Goal: Information Seeking & Learning: Learn about a topic

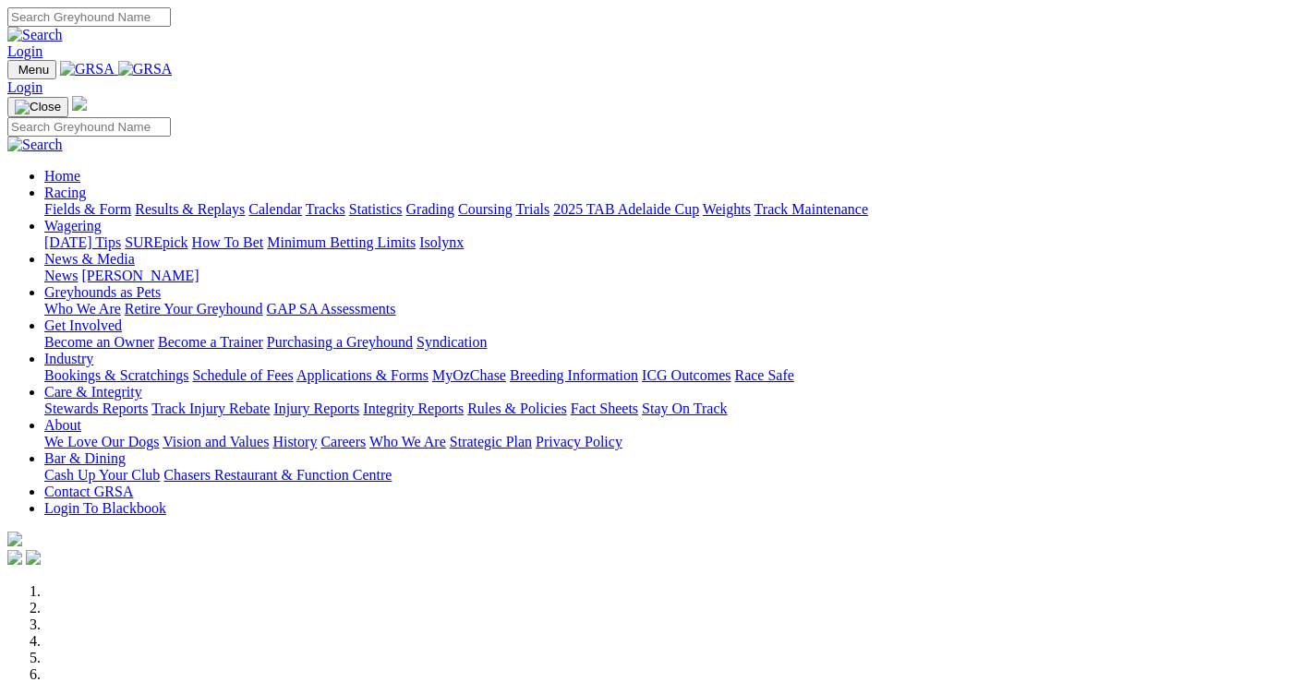
click at [102, 218] on link "Wagering" at bounding box center [72, 226] width 57 height 16
click at [86, 185] on link "Racing" at bounding box center [65, 193] width 42 height 16
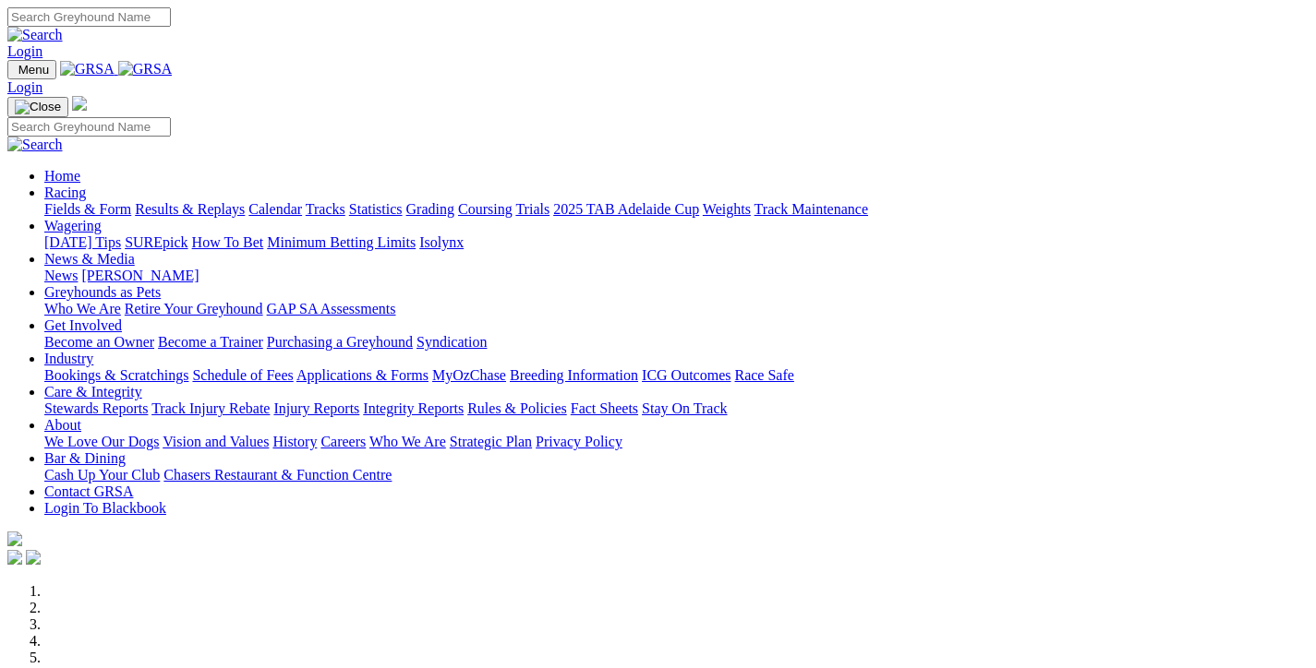
click at [92, 201] on link "Fields & Form" at bounding box center [87, 209] width 87 height 16
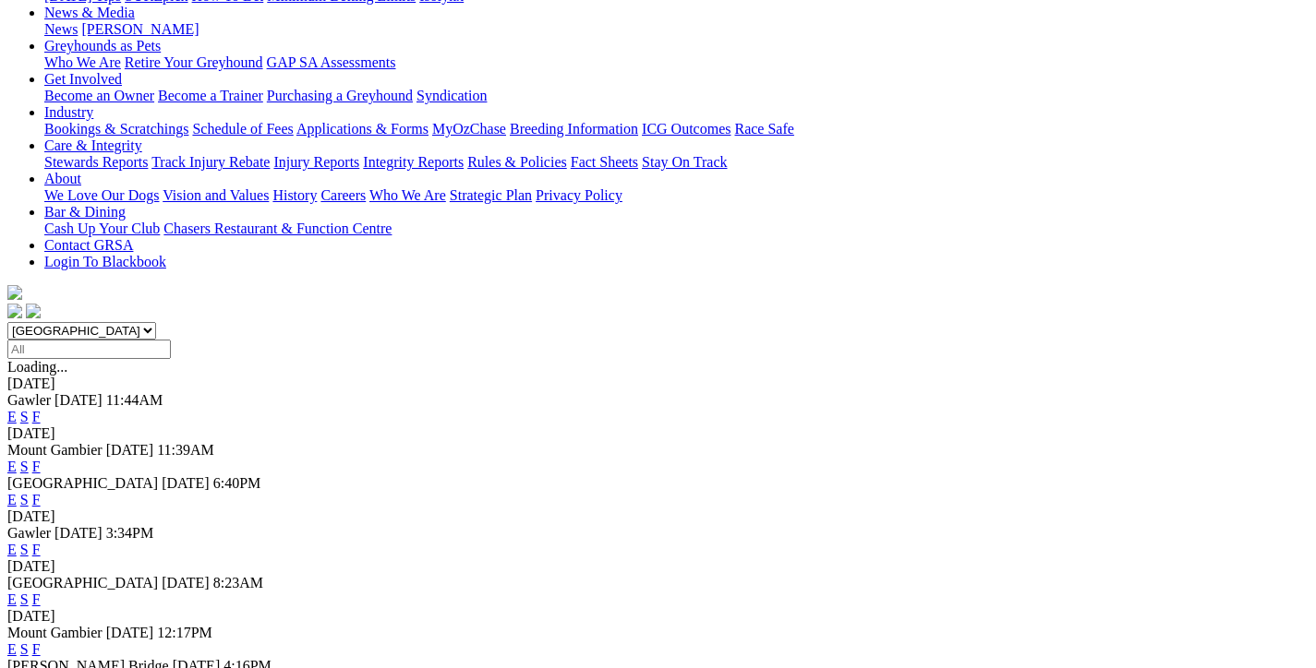
scroll to position [369, 0]
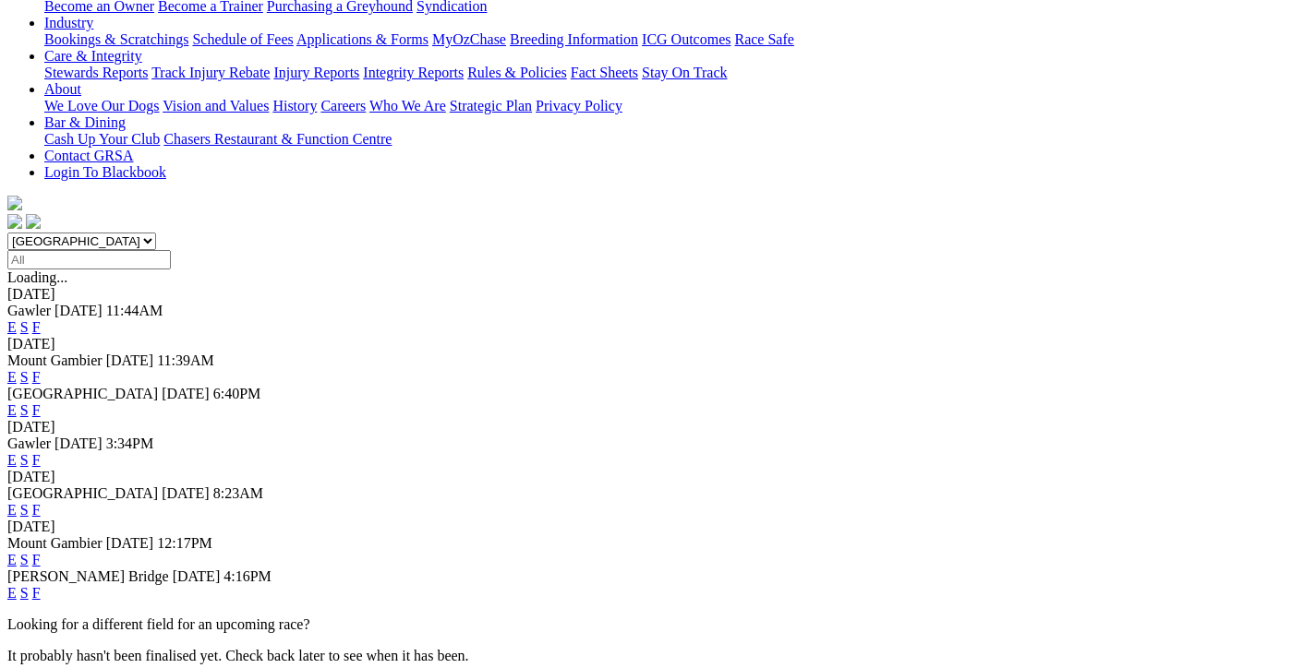
click at [41, 452] on link "F" at bounding box center [36, 460] width 8 height 16
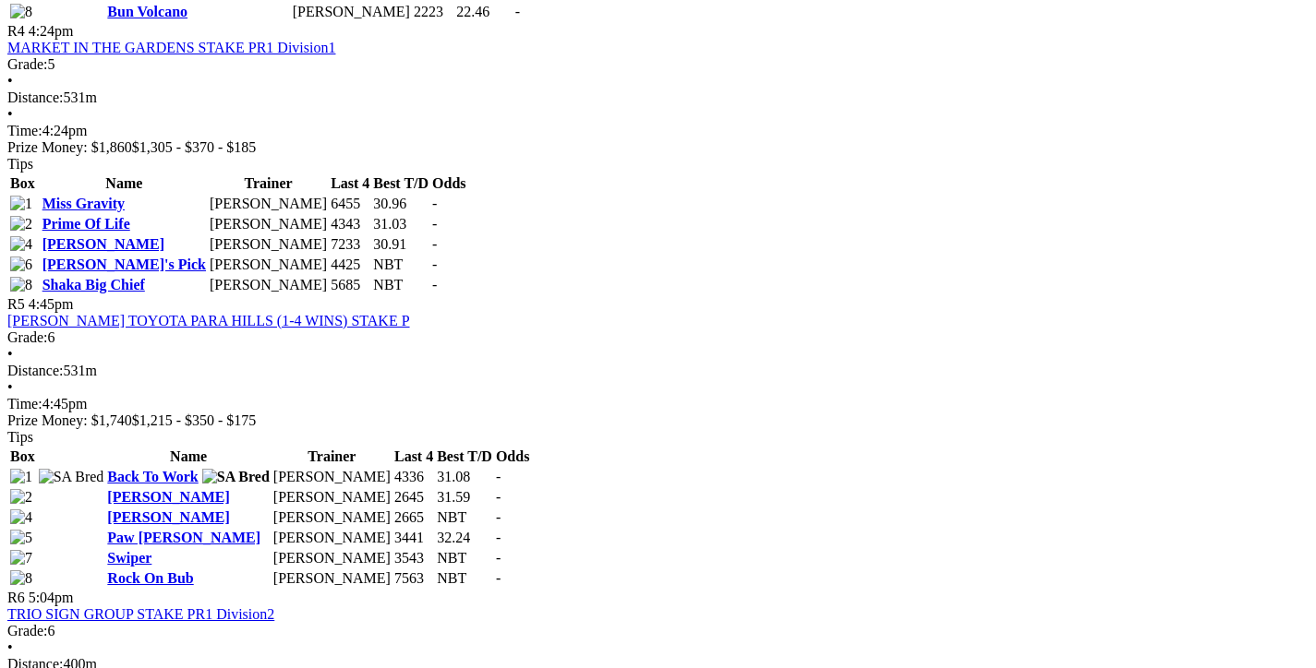
scroll to position [1754, 0]
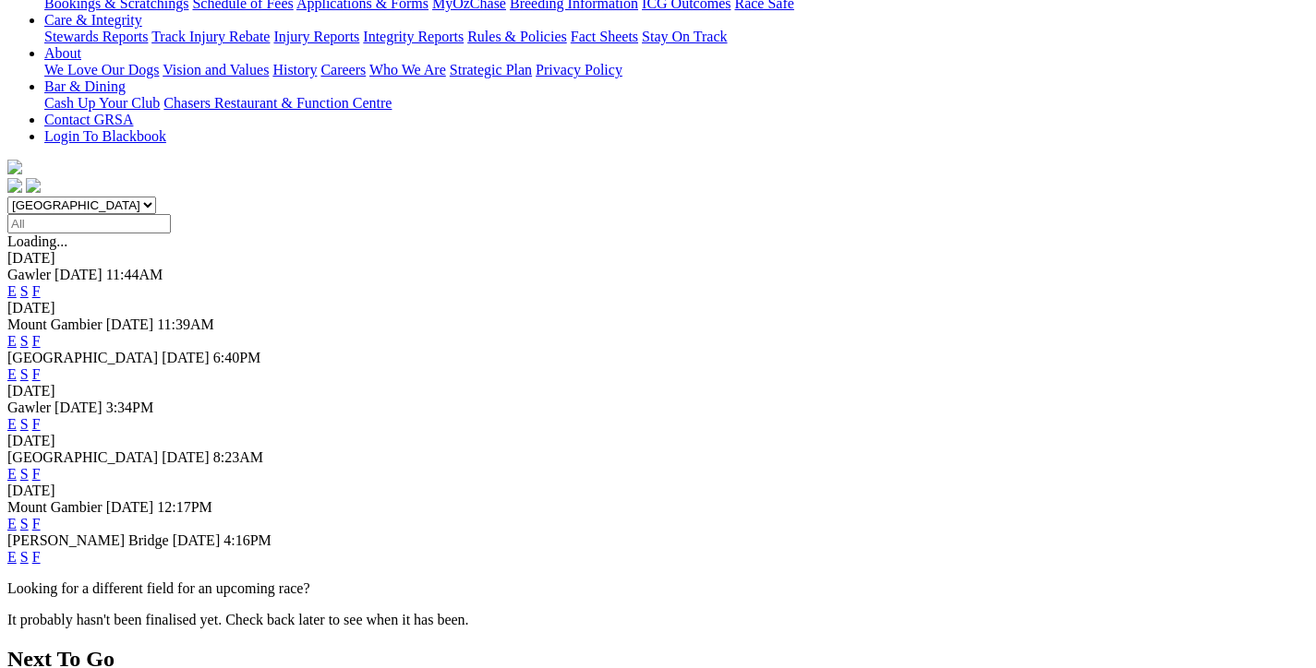
scroll to position [462, 0]
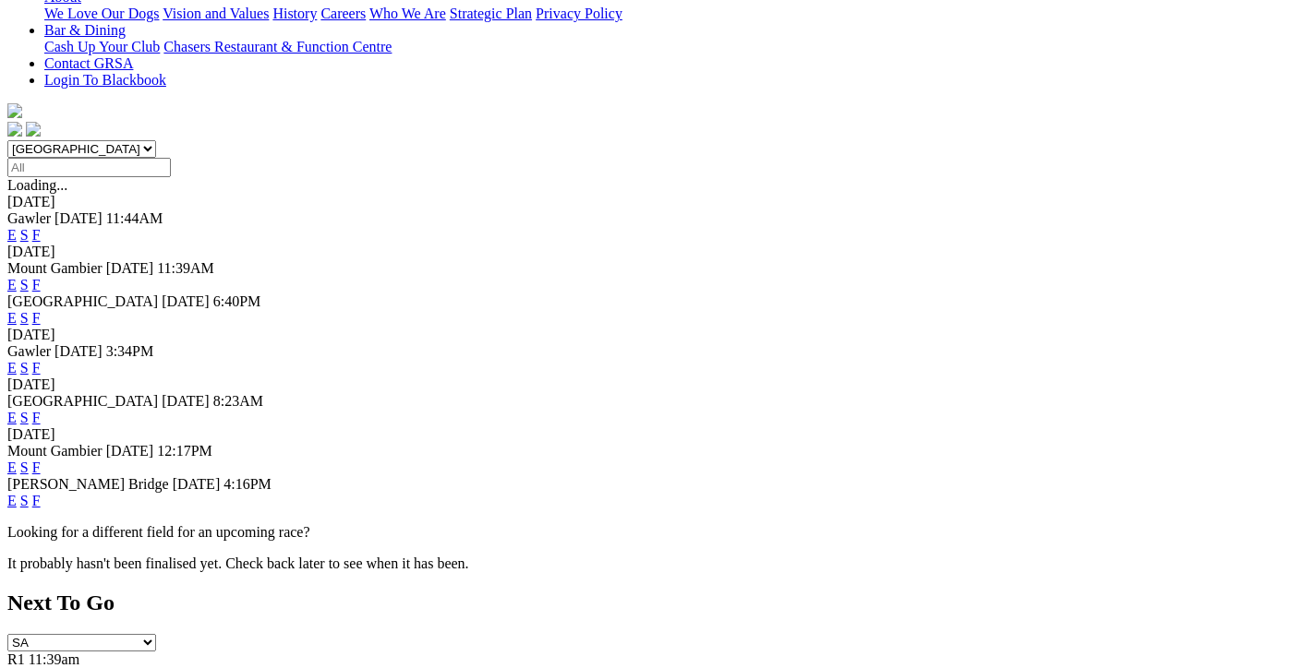
click at [41, 410] on link "F" at bounding box center [36, 418] width 8 height 16
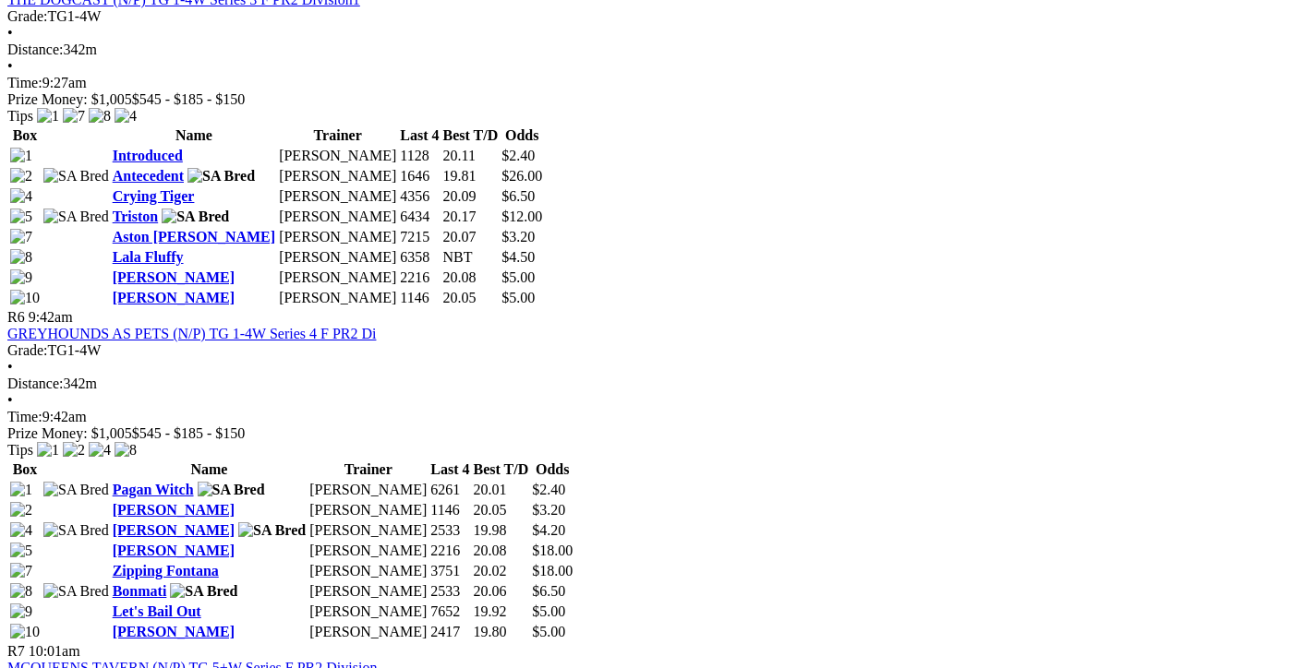
scroll to position [2400, 0]
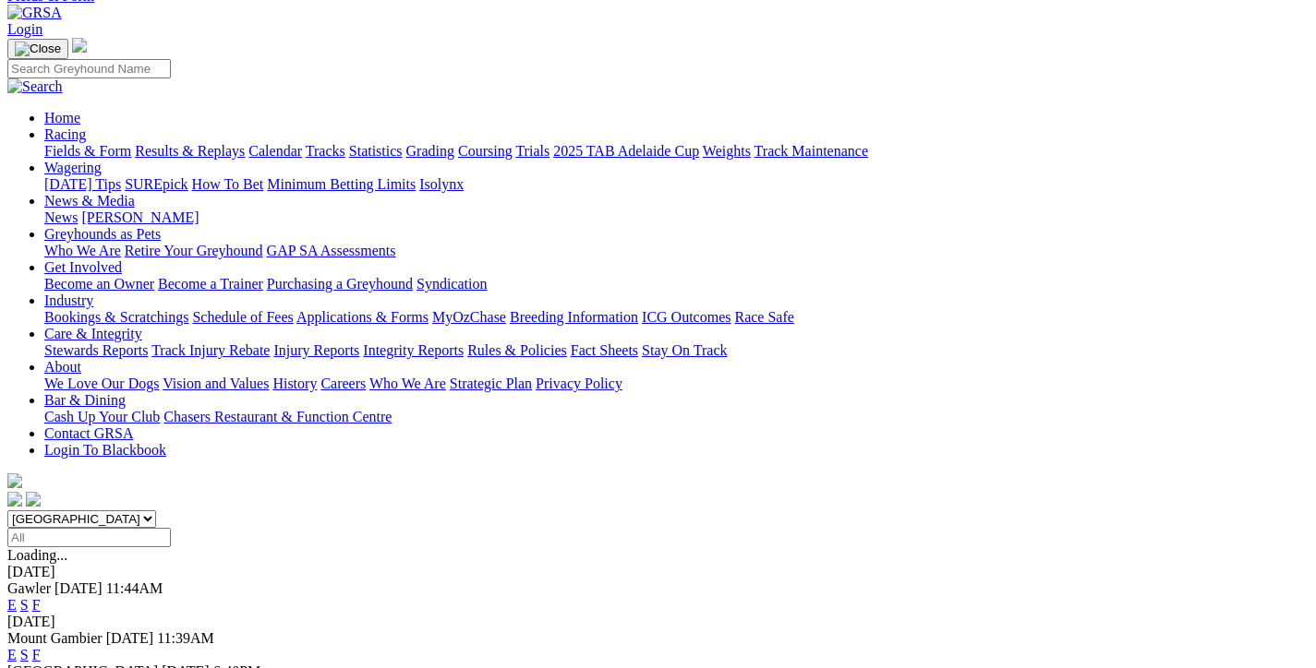
scroll to position [369, 0]
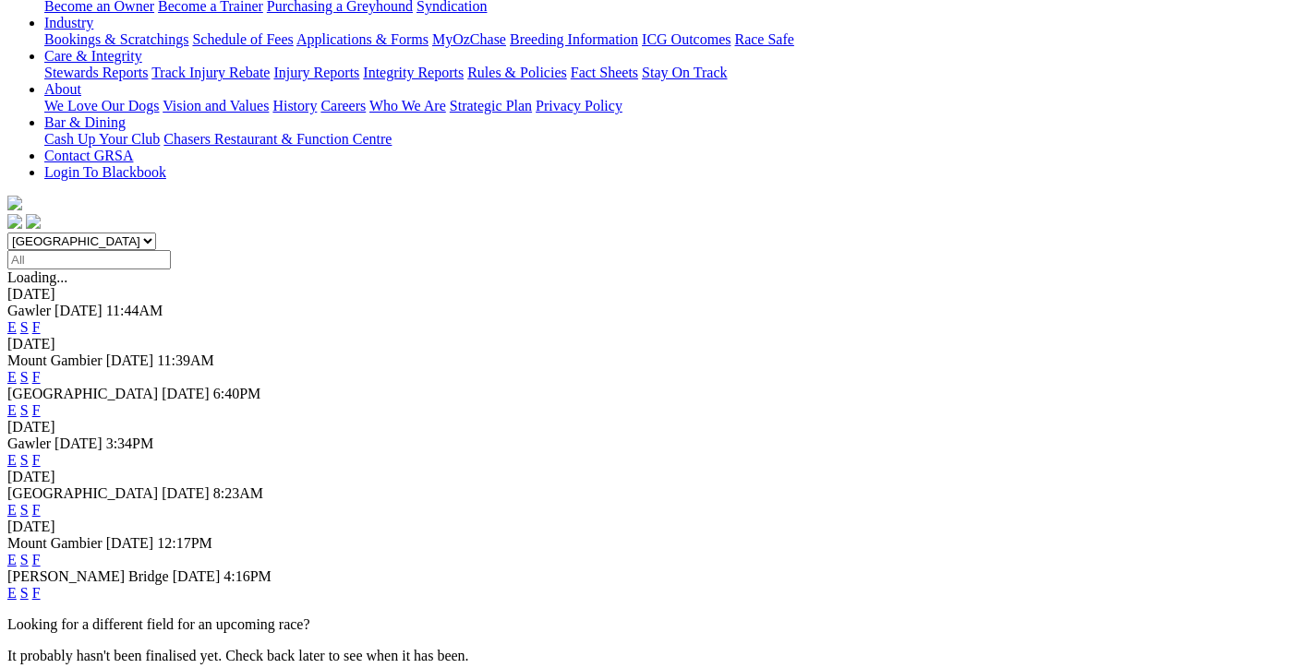
click at [41, 585] on link "F" at bounding box center [36, 593] width 8 height 16
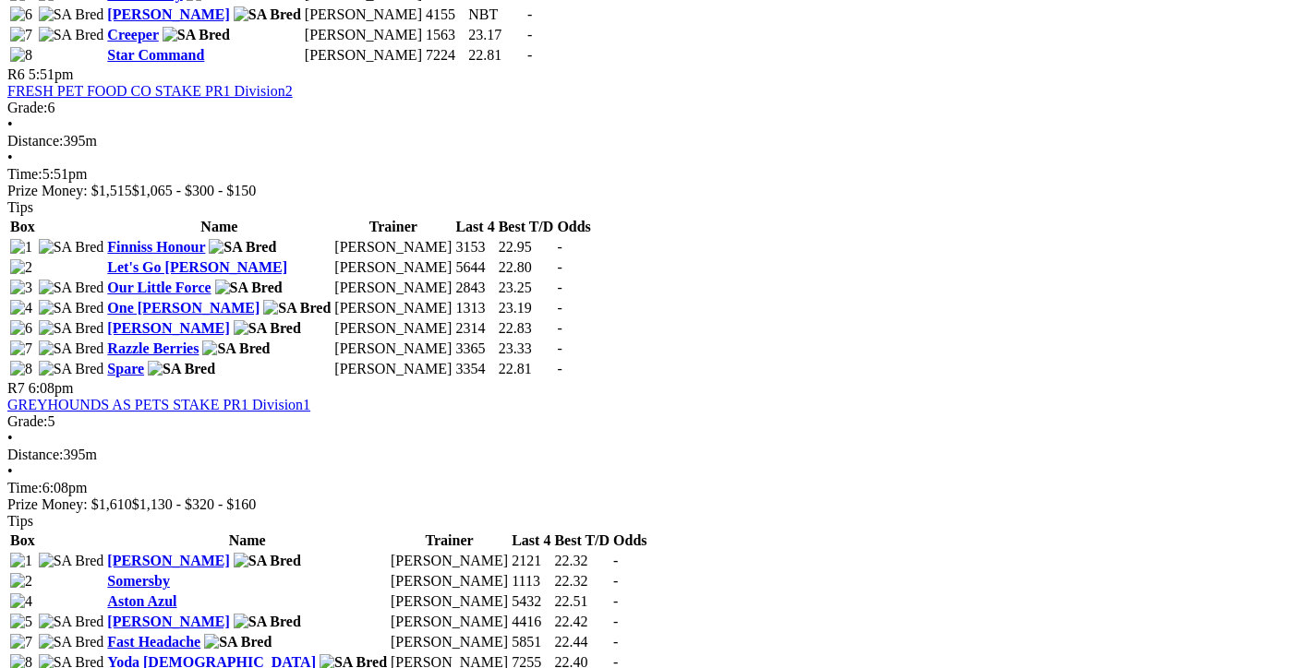
scroll to position [2585, 0]
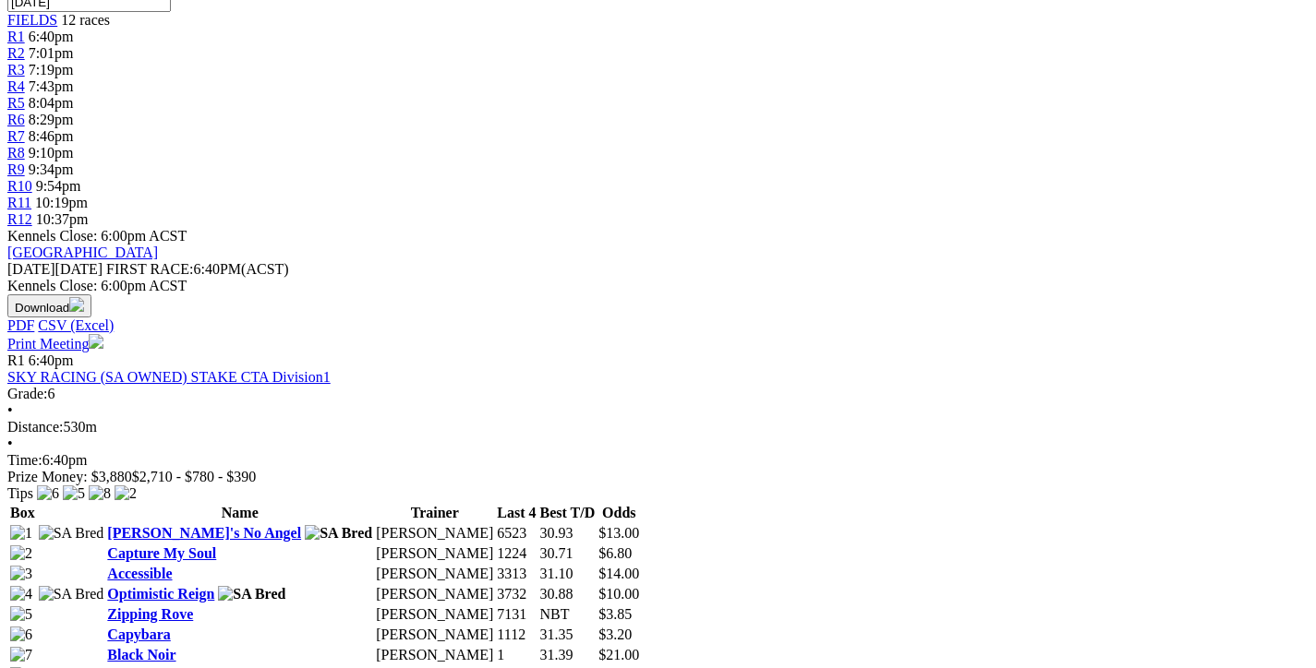
scroll to position [646, 0]
